Goal: Find contact information: Find contact information

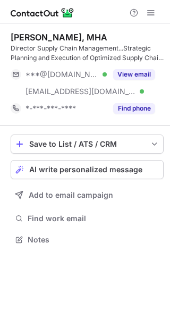
scroll to position [232, 170]
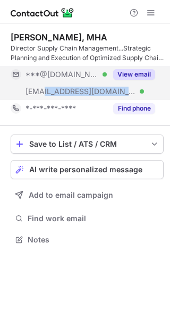
drag, startPoint x: 45, startPoint y: 91, endPoint x: 115, endPoint y: 92, distance: 70.7
click at [115, 92] on span "[EMAIL_ADDRESS][DOMAIN_NAME]" at bounding box center [81, 92] width 111 height 10
copy span "emoryhealthcare.org"
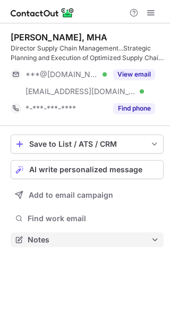
scroll to position [232, 170]
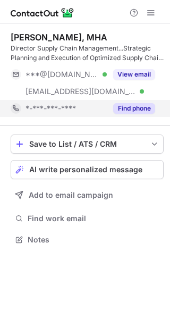
click at [133, 106] on button "Find phone" at bounding box center [134, 108] width 42 height 11
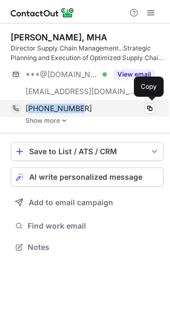
drag, startPoint x: 81, startPoint y: 107, endPoint x: 28, endPoint y: 107, distance: 53.2
click at [28, 107] on div "+14048517924" at bounding box center [91, 109] width 130 height 10
copy span "14048517924"
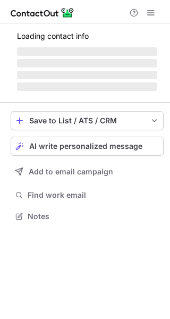
scroll to position [249, 170]
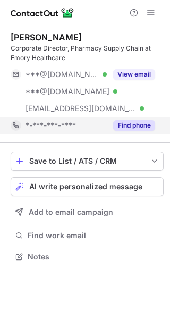
click at [121, 118] on div "Find phone" at bounding box center [131, 125] width 48 height 17
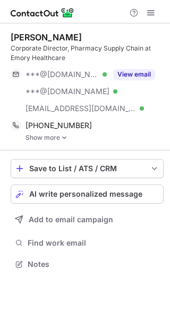
scroll to position [257, 170]
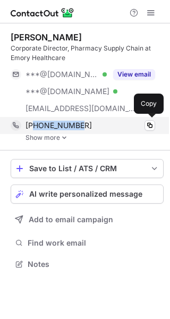
drag, startPoint x: 32, startPoint y: 125, endPoint x: 77, endPoint y: 125, distance: 44.7
click at [77, 125] on span "[PHONE_NUMBER]" at bounding box center [59, 126] width 66 height 10
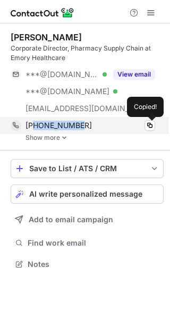
copy span "2158403960"
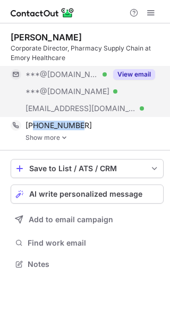
click at [132, 73] on button "View email" at bounding box center [134, 74] width 42 height 11
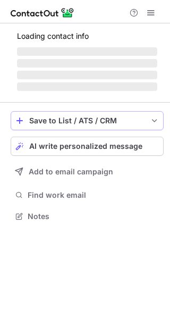
scroll to position [239, 170]
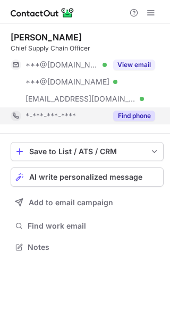
click at [139, 116] on button "Find phone" at bounding box center [134, 116] width 42 height 11
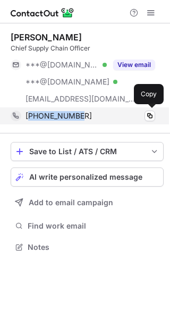
drag, startPoint x: 30, startPoint y: 119, endPoint x: 88, endPoint y: 119, distance: 58.0
click at [88, 119] on div "+14258027740" at bounding box center [91, 116] width 130 height 10
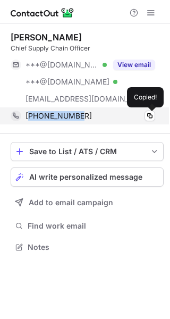
copy span "14258027740"
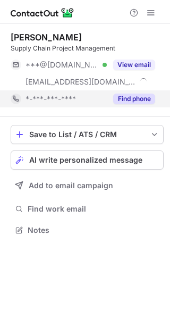
scroll to position [222, 170]
click at [137, 99] on button "Find phone" at bounding box center [134, 99] width 42 height 11
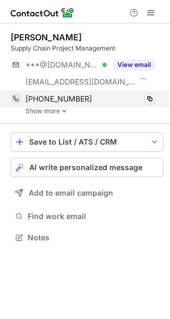
scroll to position [230, 170]
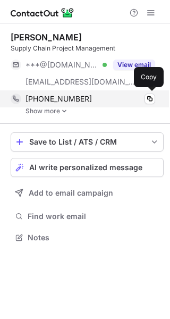
drag, startPoint x: 32, startPoint y: 97, endPoint x: 82, endPoint y: 101, distance: 50.6
click at [83, 101] on div "+17066142405" at bounding box center [91, 99] width 130 height 10
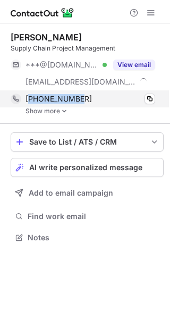
drag, startPoint x: 77, startPoint y: 96, endPoint x: 29, endPoint y: 99, distance: 47.4
click at [29, 99] on span "+17066142405" at bounding box center [59, 99] width 66 height 10
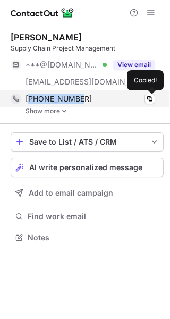
copy span "17066142405"
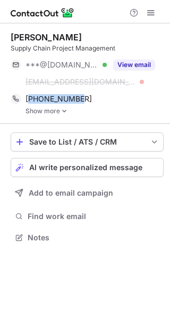
click at [54, 11] on img at bounding box center [43, 12] width 64 height 13
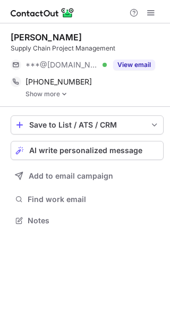
click at [158, 9] on div "Help & Support" at bounding box center [142, 12] width 34 height 13
click at [149, 10] on span at bounding box center [151, 13] width 9 height 9
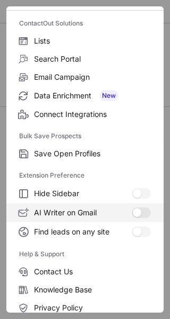
scroll to position [0, 0]
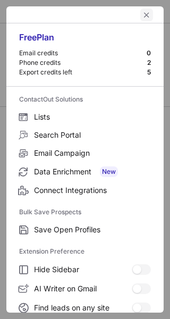
click at [143, 12] on span "left-button" at bounding box center [147, 15] width 9 height 9
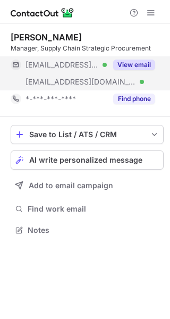
scroll to position [222, 170]
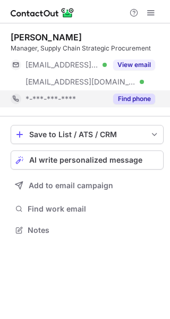
click at [141, 97] on button "Find phone" at bounding box center [134, 99] width 42 height 11
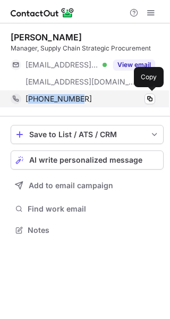
drag, startPoint x: 80, startPoint y: 99, endPoint x: 29, endPoint y: 104, distance: 51.2
click at [29, 104] on div "+17708339588 Copy" at bounding box center [83, 98] width 145 height 17
copy span "17708339588"
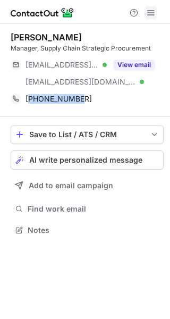
click at [145, 14] on button at bounding box center [151, 12] width 13 height 13
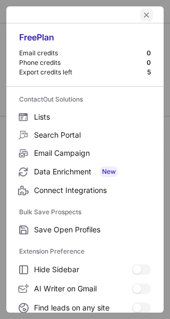
click at [143, 17] on span "left-button" at bounding box center [147, 15] width 9 height 9
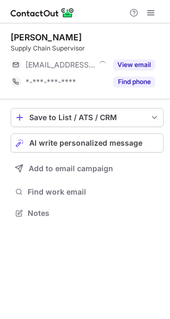
scroll to position [5, 5]
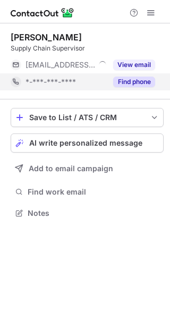
click at [140, 80] on button "Find phone" at bounding box center [134, 82] width 42 height 11
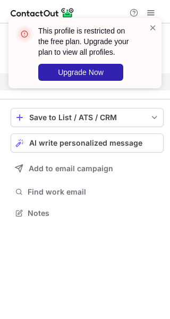
click at [154, 21] on div "This profile is restricted on the free plan. Upgrade your plan to view all prof…" at bounding box center [85, 53] width 153 height 70
click at [152, 25] on span at bounding box center [153, 27] width 9 height 11
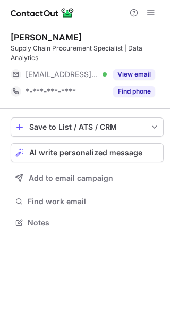
scroll to position [215, 170]
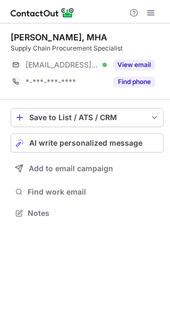
scroll to position [5, 5]
